Goal: Transaction & Acquisition: Book appointment/travel/reservation

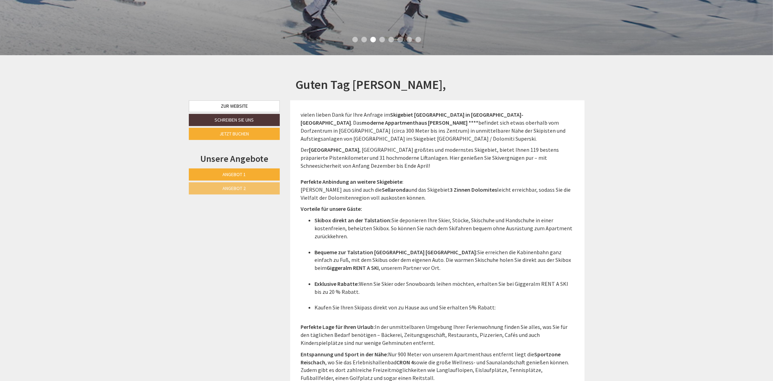
scroll to position [300, 0]
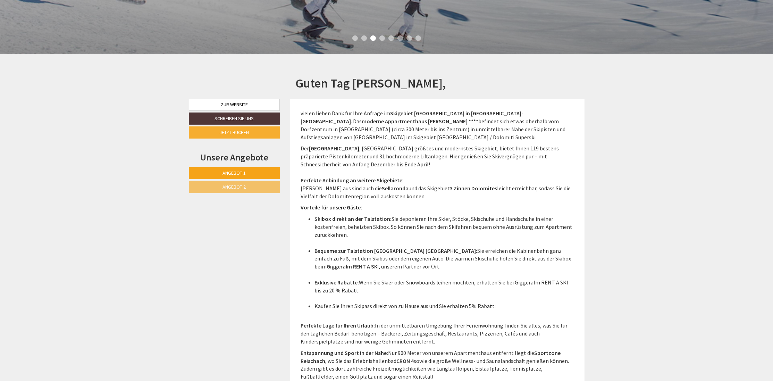
click at [262, 174] on link "Angebot 1" at bounding box center [234, 173] width 91 height 12
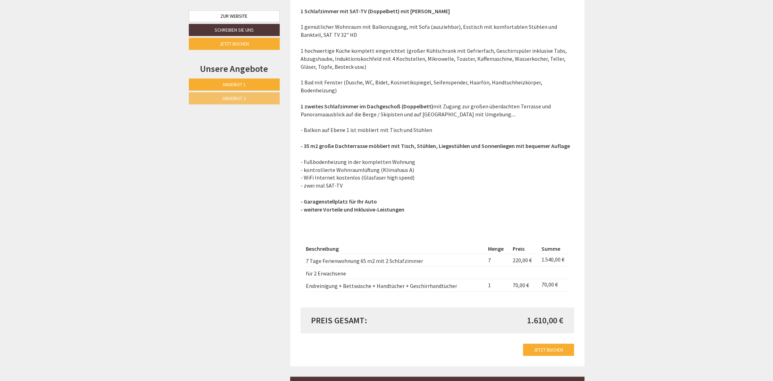
scroll to position [1011, 0]
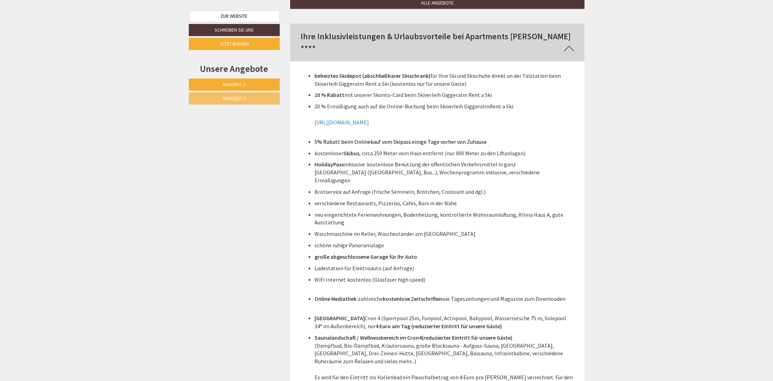
drag, startPoint x: 768, startPoint y: 380, endPoint x: 607, endPoint y: 259, distance: 202.1
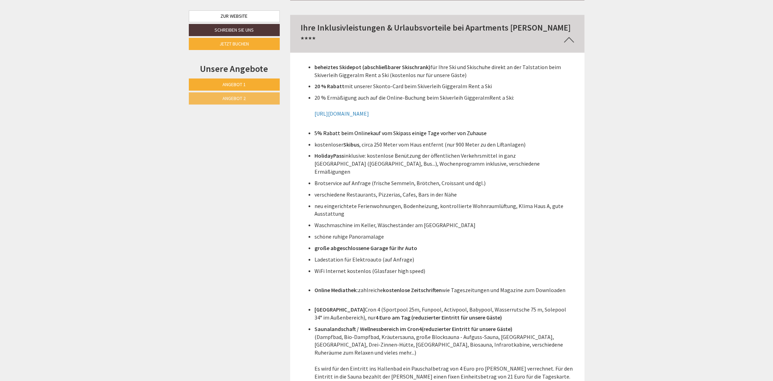
click at [262, 98] on link "Angebot 2" at bounding box center [234, 98] width 91 height 12
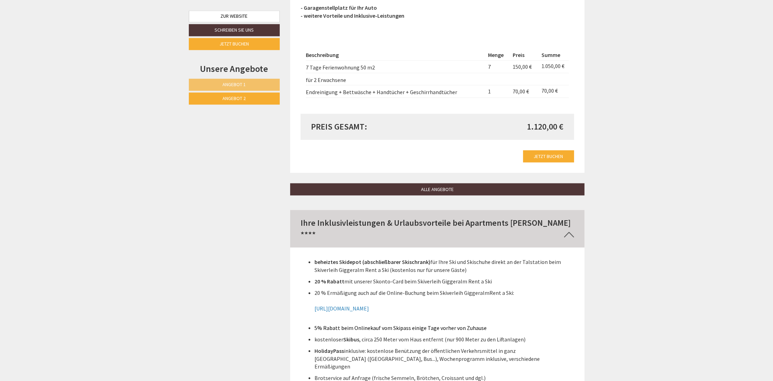
scroll to position [1143, 0]
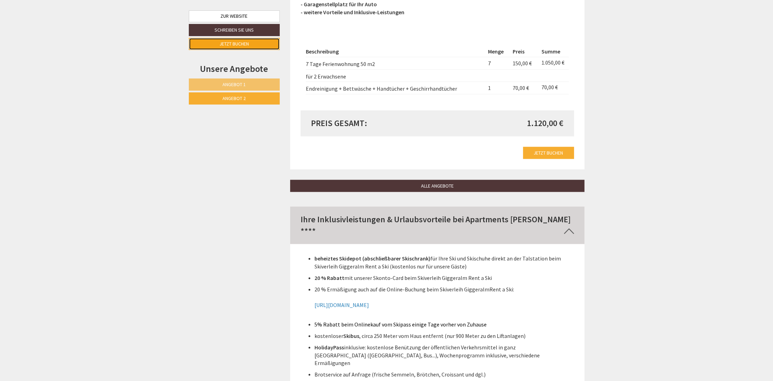
click at [252, 42] on link "Jetzt buchen" at bounding box center [234, 44] width 91 height 12
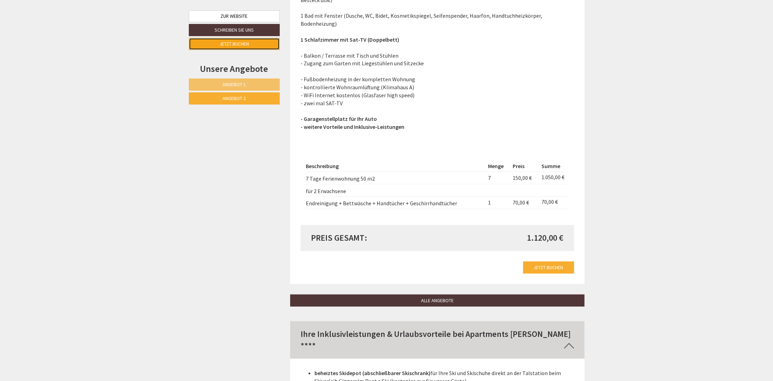
scroll to position [1020, 0]
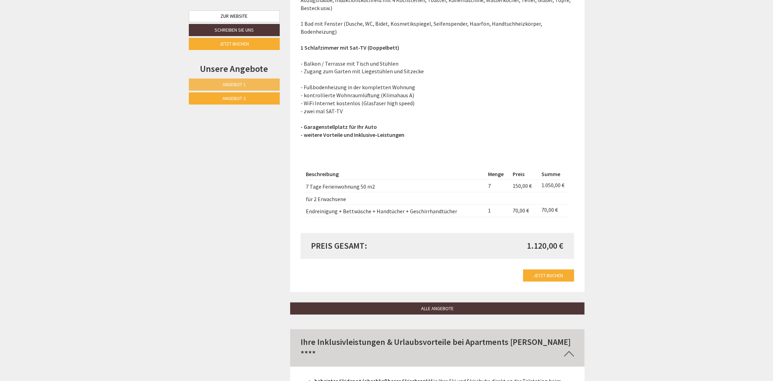
click at [243, 85] on span "Angebot 1" at bounding box center [233, 84] width 23 height 6
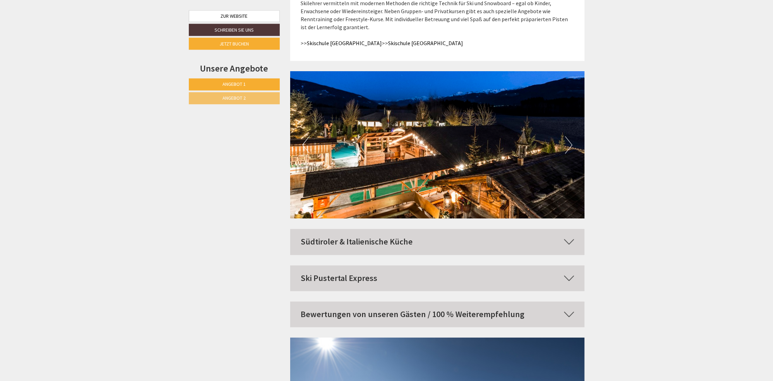
scroll to position [2427, 0]
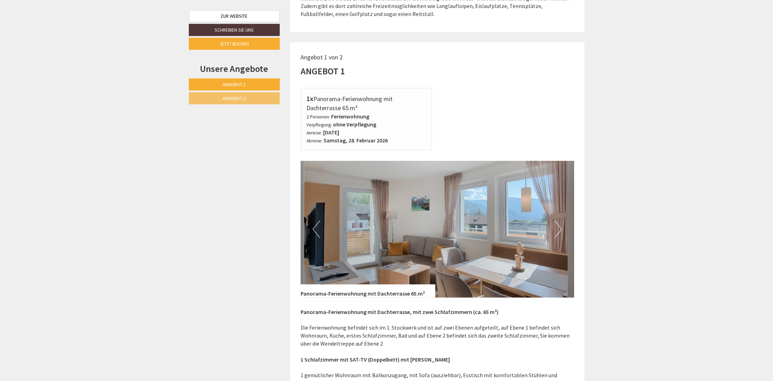
scroll to position [687, 0]
